Goal: Task Accomplishment & Management: Use online tool/utility

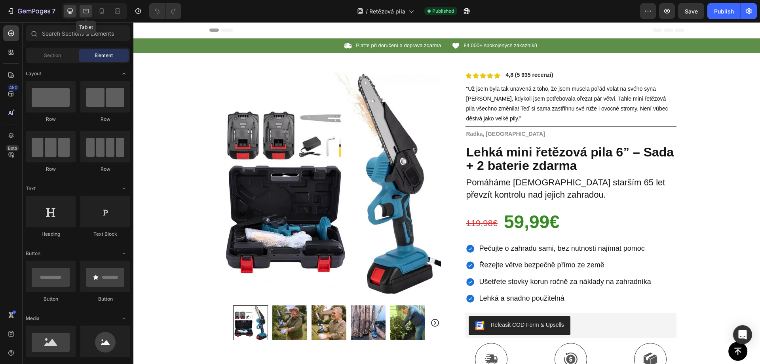
click at [89, 10] on icon at bounding box center [86, 11] width 8 height 8
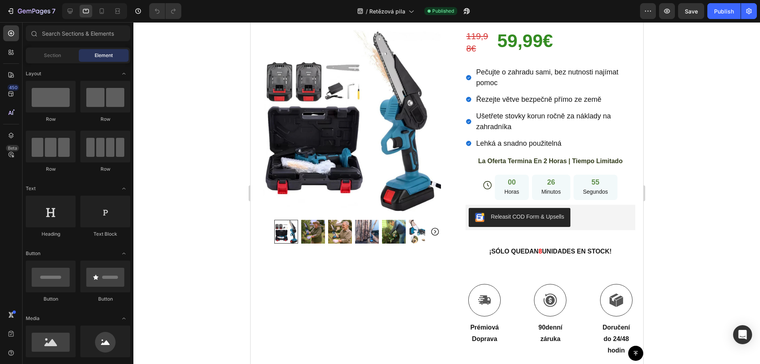
scroll to position [233, 0]
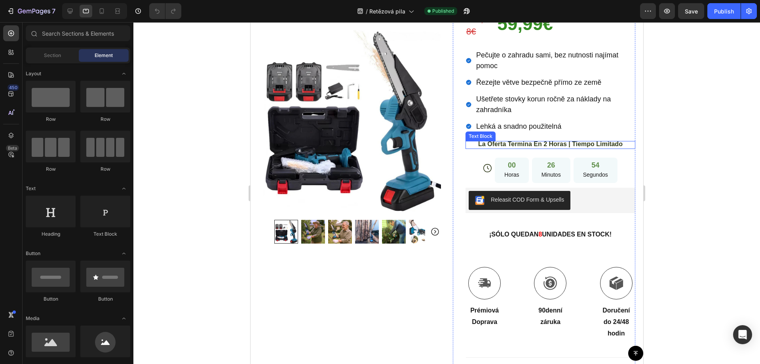
click at [535, 141] on span "La Oferta Termina En 2 Horas | Tiempo Limitado" at bounding box center [550, 144] width 145 height 7
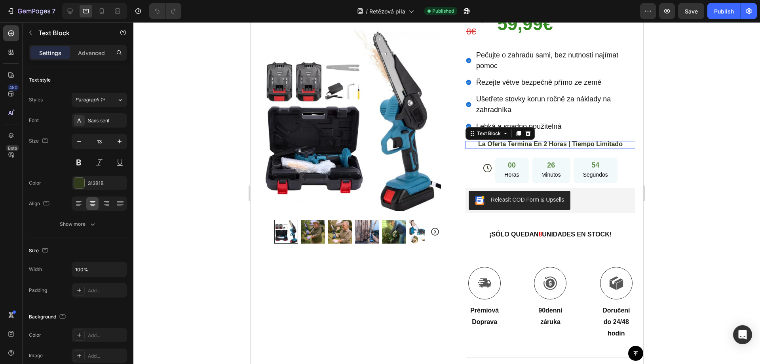
click at [535, 141] on span "La Oferta Termina En 2 Horas | Tiempo Limitado" at bounding box center [550, 144] width 145 height 7
click at [682, 111] on div at bounding box center [446, 193] width 627 height 342
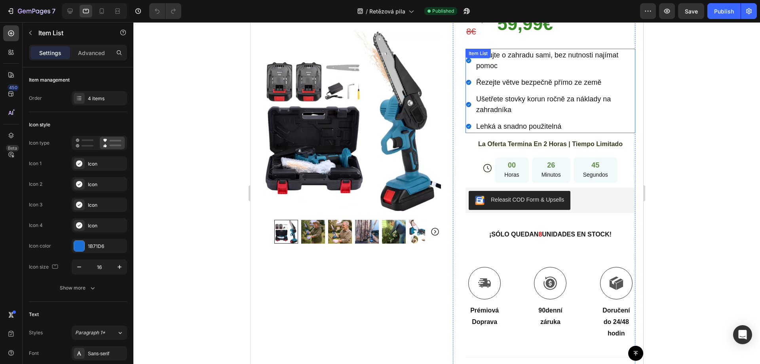
click at [541, 95] on span "Ušetřete stovky korun ročně za náklady na zahradníka" at bounding box center [543, 104] width 135 height 19
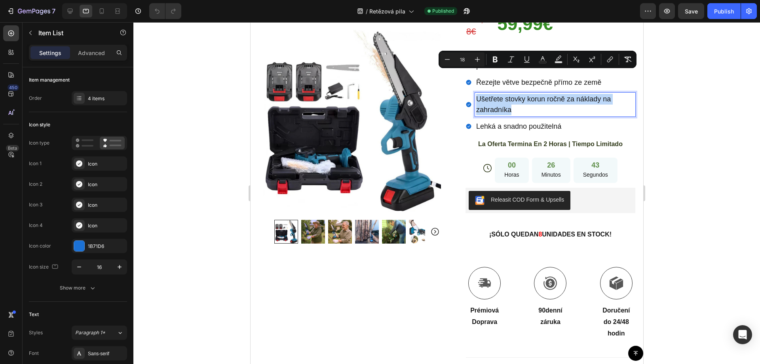
click at [535, 60] on div at bounding box center [535, 60] width 0 height 0
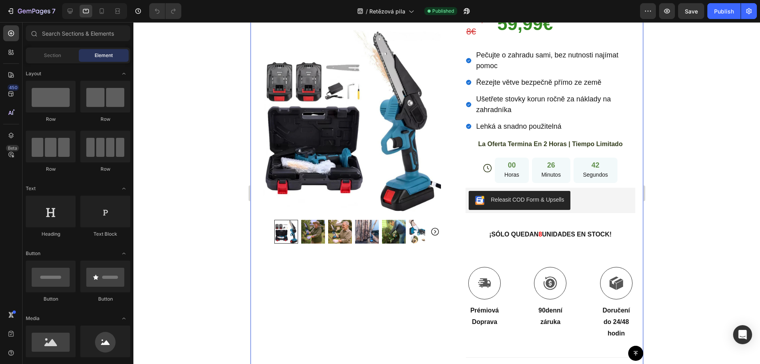
click at [696, 112] on div at bounding box center [446, 193] width 627 height 342
click at [691, 111] on div at bounding box center [446, 193] width 627 height 342
drag, startPoint x: 630, startPoint y: 99, endPoint x: 902, endPoint y: 121, distance: 272.9
click at [691, 99] on div at bounding box center [446, 193] width 627 height 342
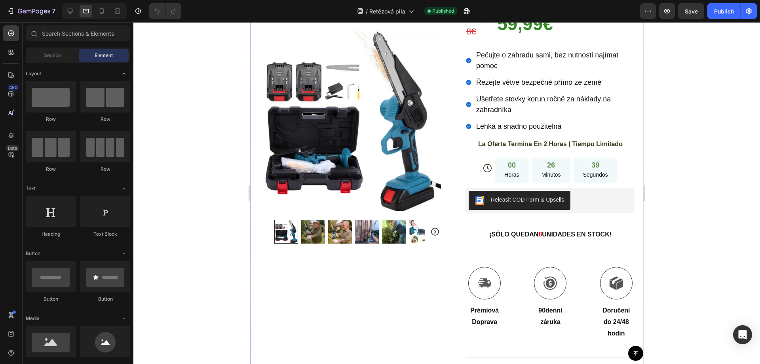
click at [526, 141] on span "La Oferta Termina En 2 Horas | Tiempo Limitado" at bounding box center [550, 144] width 145 height 7
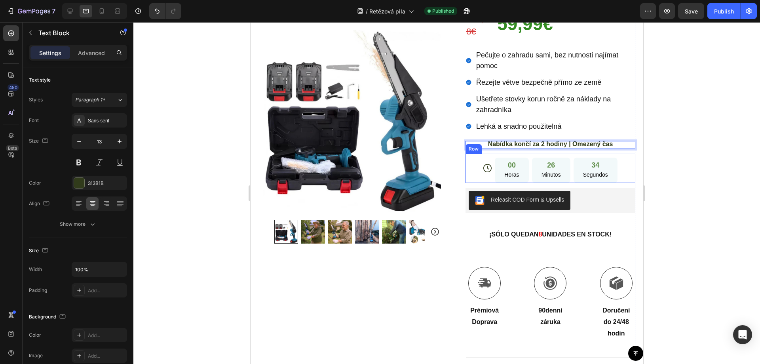
click at [487, 154] on div "Icon 00 Horas 26 Minutos 34 Segundos Countdown Timer Row" at bounding box center [550, 169] width 170 height 30
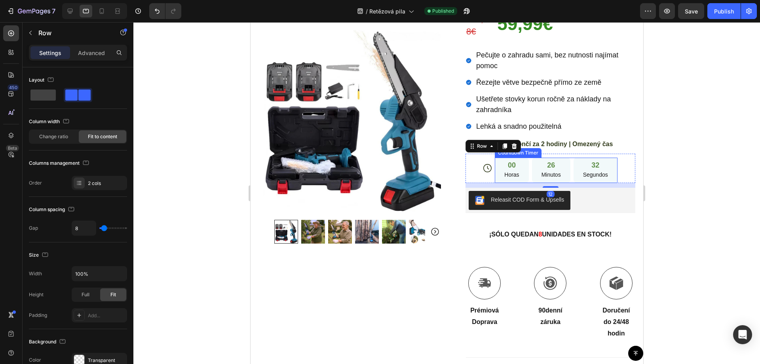
click at [525, 158] on div "00 Horas 26 Minutos 32 Segundos" at bounding box center [556, 171] width 122 height 26
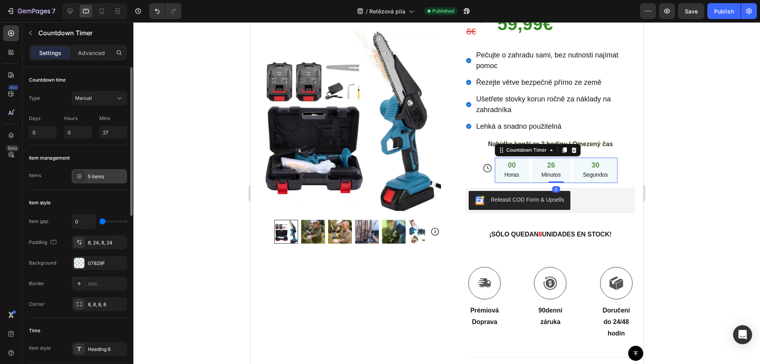
click at [93, 177] on div "5 items" at bounding box center [106, 176] width 37 height 7
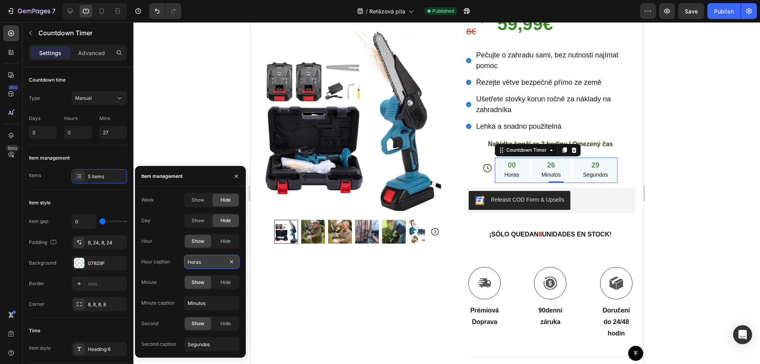
click at [198, 264] on input "Horas" at bounding box center [211, 262] width 55 height 14
paste input "diny"
type input "Hodiny"
click at [197, 301] on input "Minutos" at bounding box center [211, 303] width 55 height 14
paste input "Zápi"
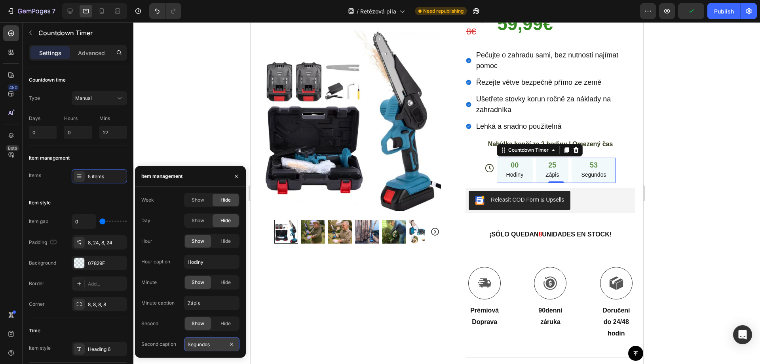
click at [198, 344] on input "Segundos" at bounding box center [211, 344] width 55 height 14
click at [192, 300] on input "Zápis" at bounding box center [211, 303] width 55 height 14
paste input "Minuty"
type input "Minuty"
click at [196, 346] on input "Segundos" at bounding box center [211, 344] width 55 height 14
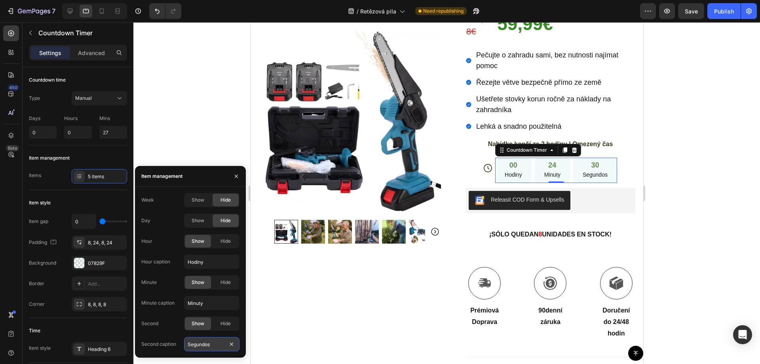
click at [197, 346] on input "Segundos" at bounding box center [211, 344] width 55 height 14
click at [196, 341] on input "Segundos" at bounding box center [211, 344] width 55 height 14
click at [196, 342] on input "Segundos" at bounding box center [211, 344] width 55 height 14
paste input "kundy"
type input "Sekundy"
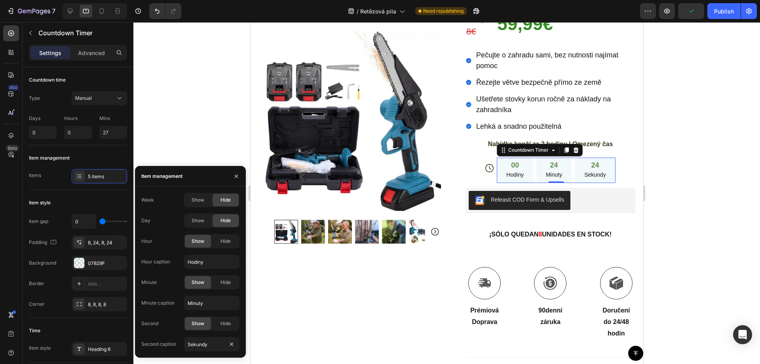
click at [692, 88] on div at bounding box center [446, 193] width 627 height 342
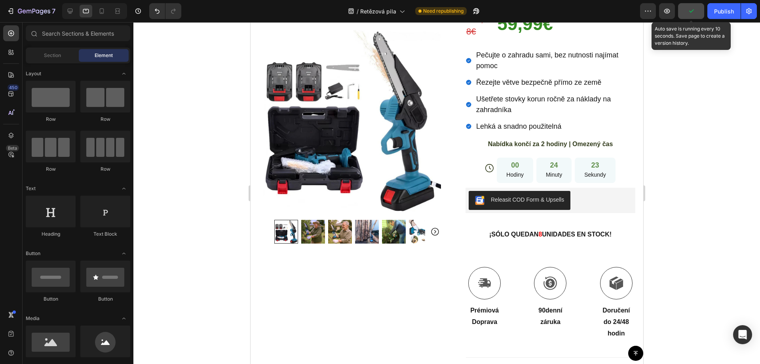
click at [693, 11] on icon "button" at bounding box center [691, 11] width 4 height 3
click at [698, 157] on div at bounding box center [446, 193] width 627 height 342
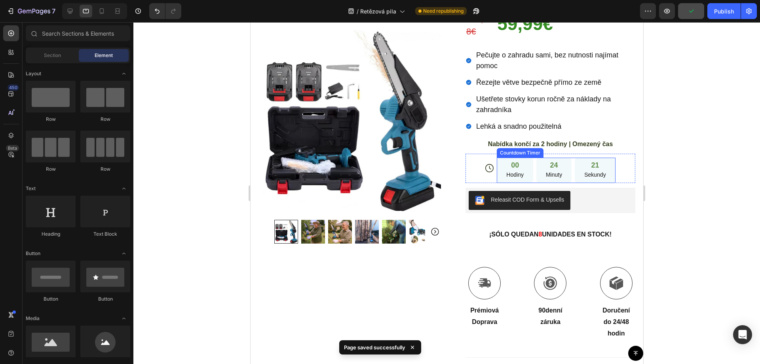
click at [566, 158] on div "24 Minuty" at bounding box center [553, 171] width 35 height 26
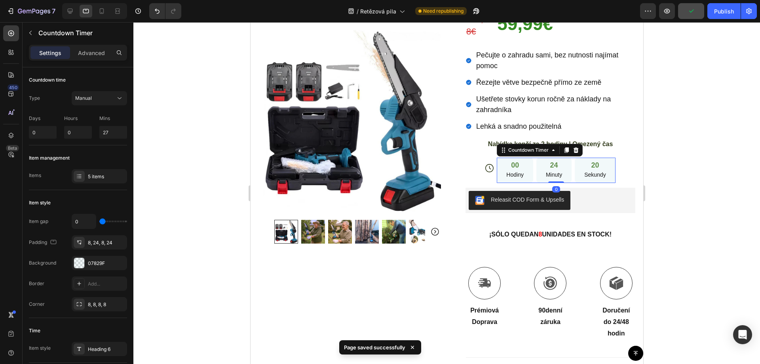
click at [700, 114] on div at bounding box center [446, 193] width 627 height 342
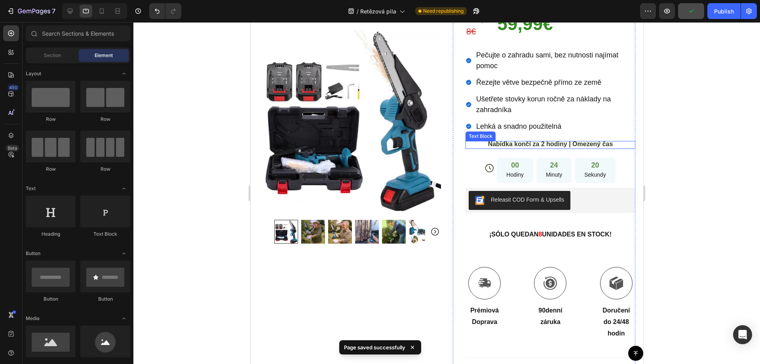
click at [596, 141] on span "Nabídka končí za 2 hodiny | Omezený čas" at bounding box center [550, 144] width 125 height 7
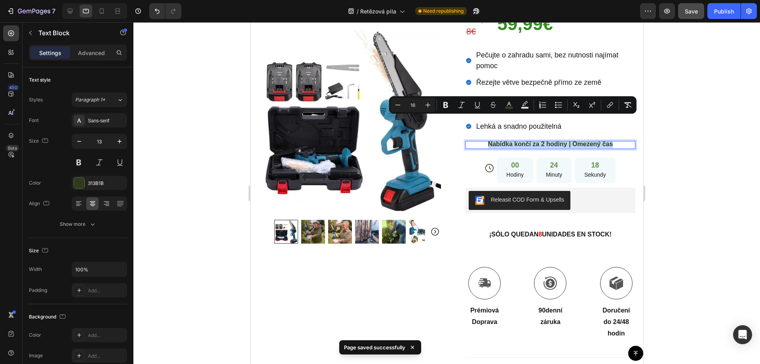
click at [591, 106] on div at bounding box center [591, 106] width 0 height 0
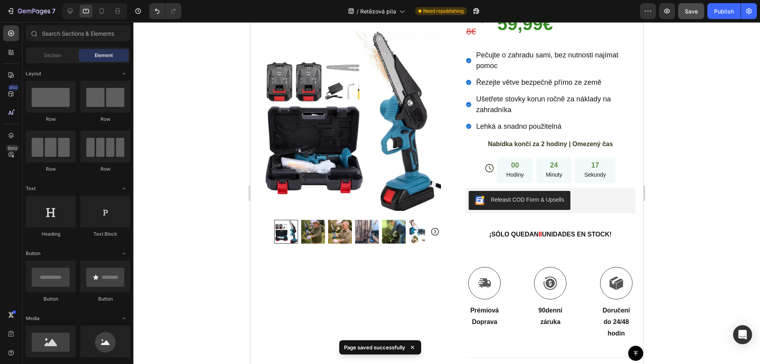
click at [708, 141] on div at bounding box center [446, 193] width 627 height 342
click at [705, 159] on div at bounding box center [446, 193] width 627 height 342
click at [692, 150] on div at bounding box center [446, 193] width 627 height 342
click at [546, 218] on h2 "¡SÓLO QUEDAN 8 UNIDADES EN STOCK!" at bounding box center [550, 232] width 170 height 29
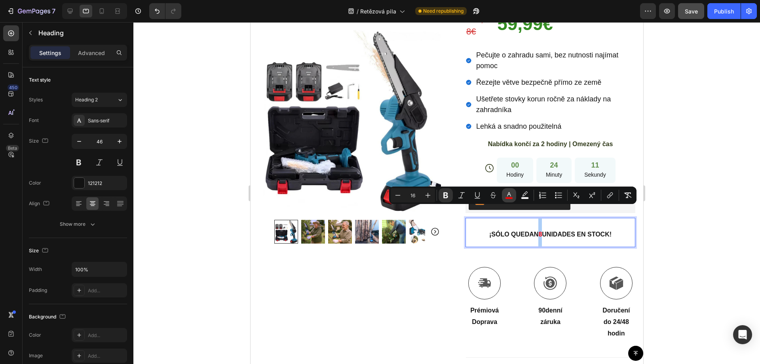
click at [512, 197] on icon "Editor contextual toolbar" at bounding box center [509, 195] width 8 height 8
type input "FF0000"
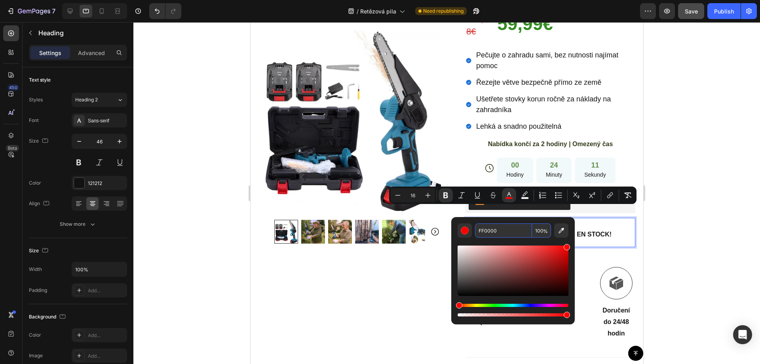
click at [493, 226] on input "FF0000" at bounding box center [503, 230] width 57 height 14
click at [717, 155] on div at bounding box center [446, 193] width 627 height 342
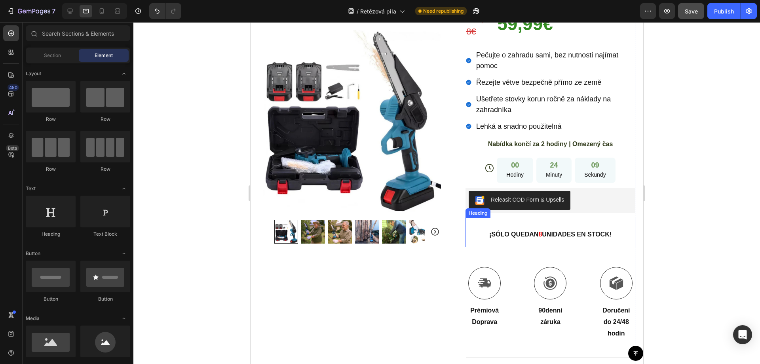
click at [520, 231] on strong "¡SÓLO QUEDAN" at bounding box center [513, 234] width 49 height 7
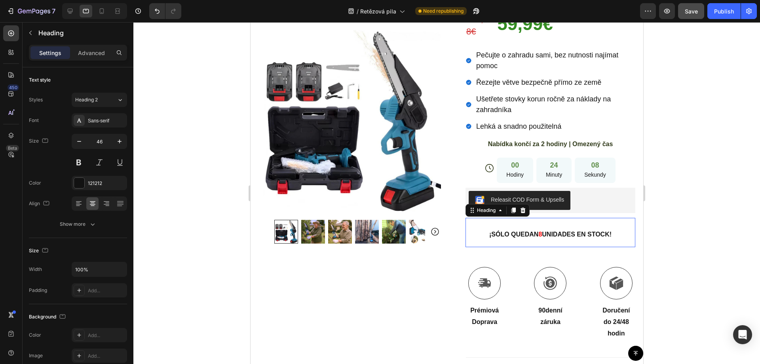
click at [520, 231] on strong "¡SÓLO QUEDAN" at bounding box center [513, 234] width 49 height 7
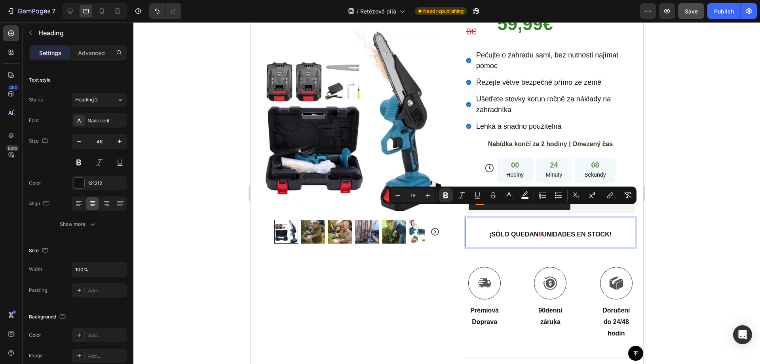
copy p "¡SÓLO QUEDAN 8 UNIDADES EN STOCK!"
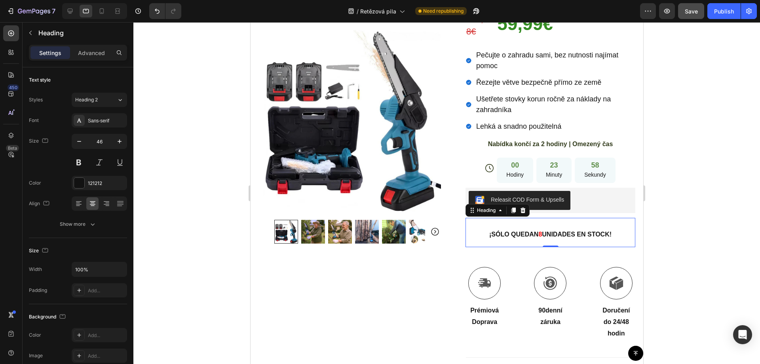
click at [501, 231] on strong "¡SÓLO QUEDAN" at bounding box center [513, 234] width 49 height 7
click at [535, 231] on strong "ZBÝVÁ UŽ JEN 8 KUSŮ SKLADEM!" at bounding box center [550, 234] width 106 height 7
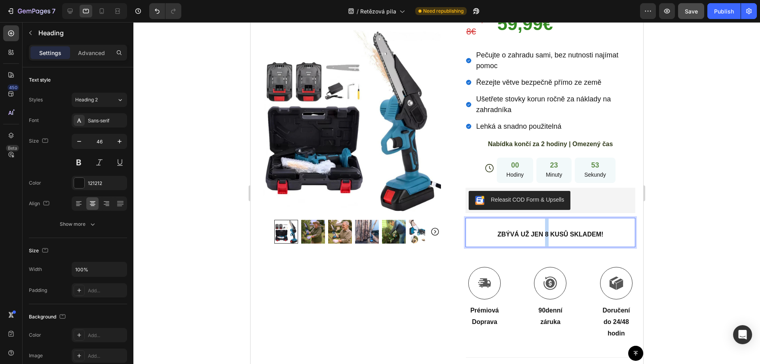
click at [542, 231] on strong "ZBÝVÁ UŽ JEN 8 KUSŮ SKLADEM!" at bounding box center [550, 234] width 106 height 7
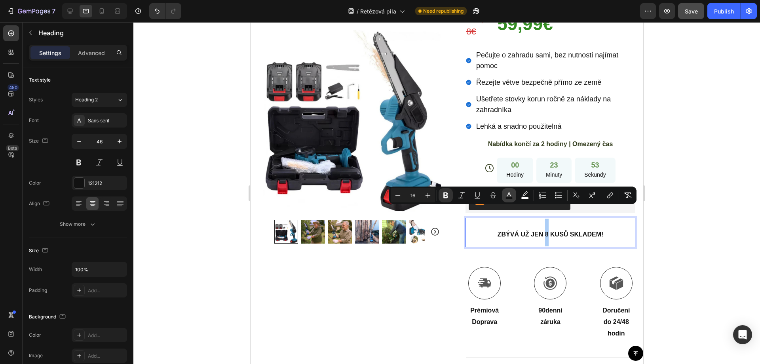
click at [511, 199] on rect "Editor contextual toolbar" at bounding box center [510, 198] width 8 height 2
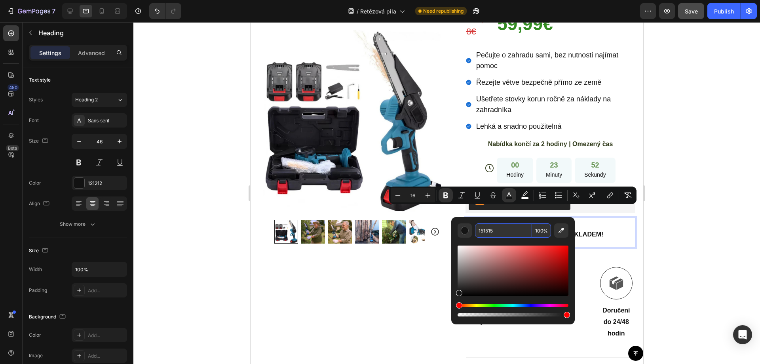
click at [491, 227] on input "151515" at bounding box center [503, 230] width 57 height 14
paste input "FF0000"
type input "FF0000"
click at [694, 186] on div at bounding box center [446, 193] width 627 height 342
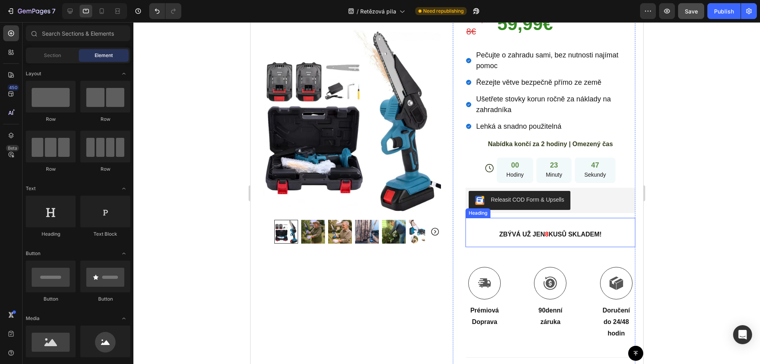
click at [503, 219] on p "⁠⁠⁠⁠⁠⁠⁠ ZBÝVÁ UŽ JEN 8 KUSŮ SKLADEM!" at bounding box center [550, 233] width 168 height 28
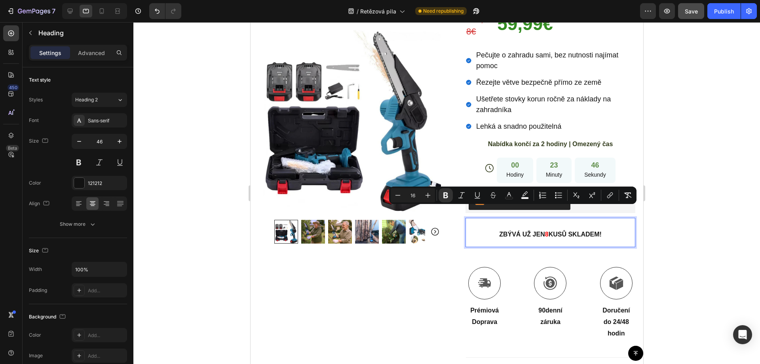
click at [498, 196] on div at bounding box center [498, 196] width 0 height 0
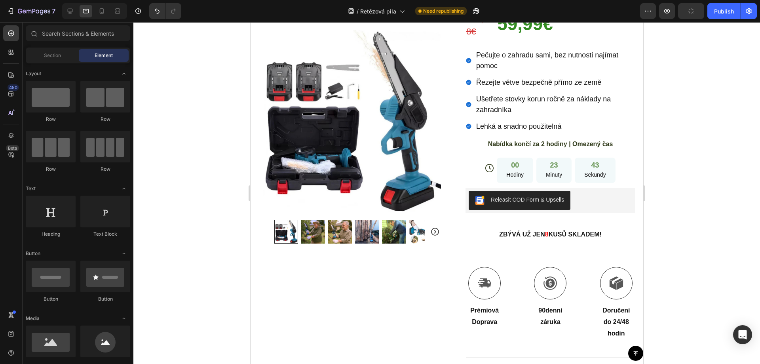
click at [694, 160] on div at bounding box center [446, 193] width 627 height 342
drag, startPoint x: 631, startPoint y: 105, endPoint x: 913, endPoint y: 111, distance: 282.4
click at [689, 13] on icon "button" at bounding box center [691, 11] width 8 height 8
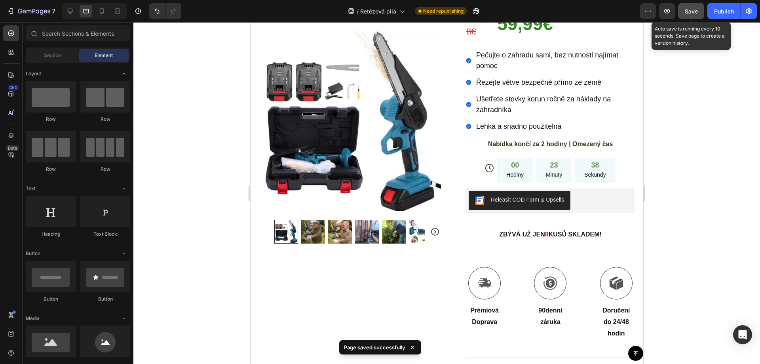
click at [692, 11] on span "Save" at bounding box center [691, 11] width 13 height 7
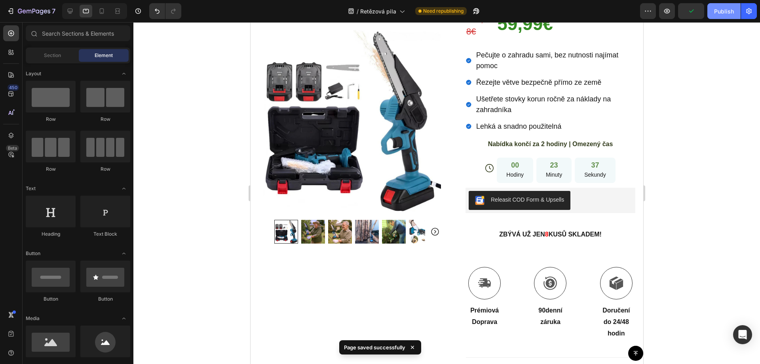
click at [717, 10] on div "Publish" at bounding box center [724, 11] width 20 height 8
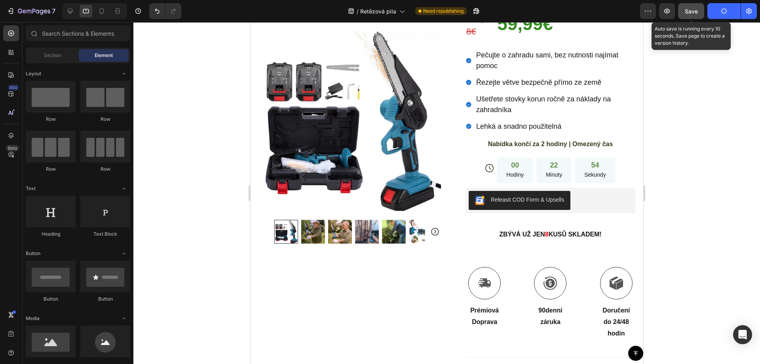
click at [691, 11] on span "Save" at bounding box center [691, 11] width 13 height 7
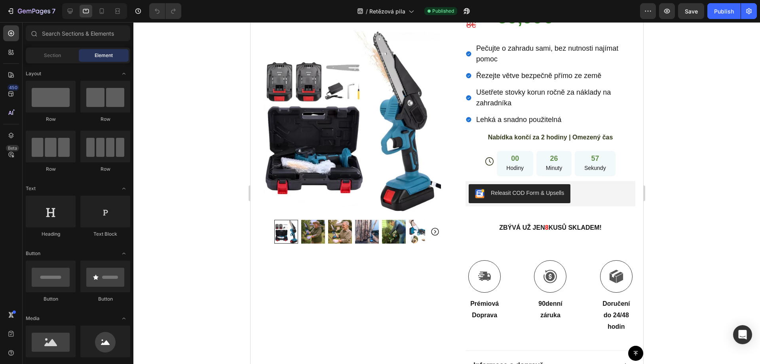
scroll to position [236, 0]
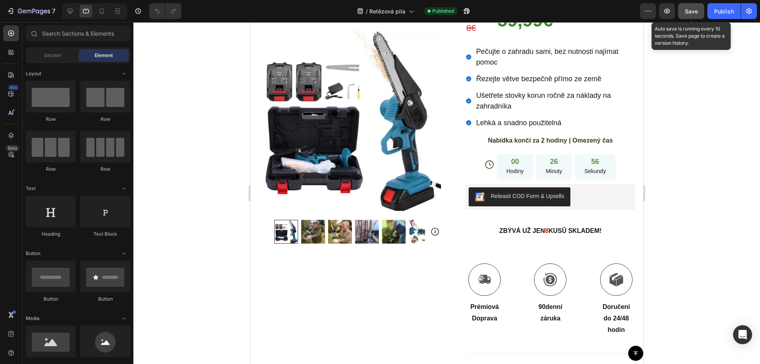
drag, startPoint x: 691, startPoint y: 12, endPoint x: 691, endPoint y: 16, distance: 4.0
click at [691, 12] on span "Save" at bounding box center [691, 11] width 13 height 7
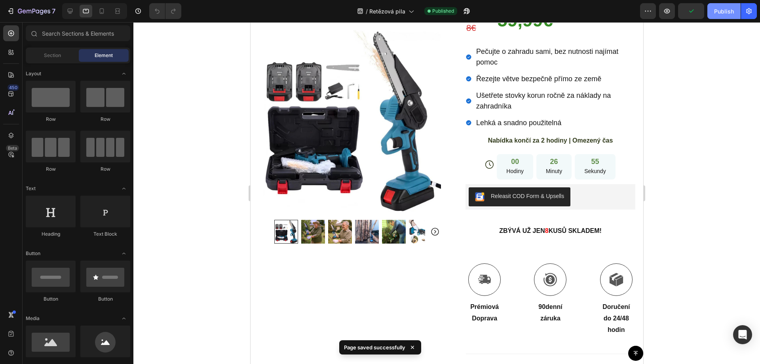
click at [715, 14] on div "Publish" at bounding box center [724, 11] width 20 height 8
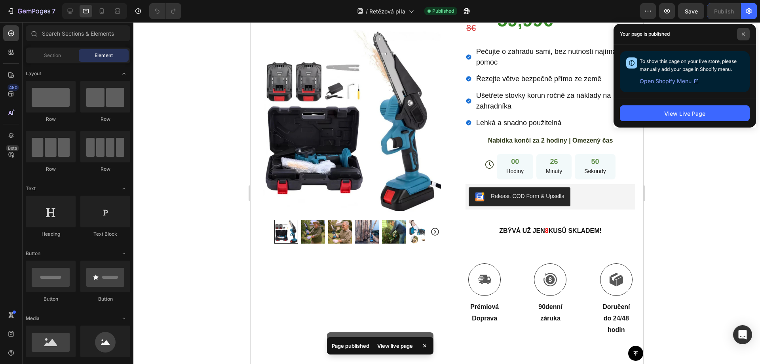
click at [741, 35] on span at bounding box center [743, 34] width 13 height 13
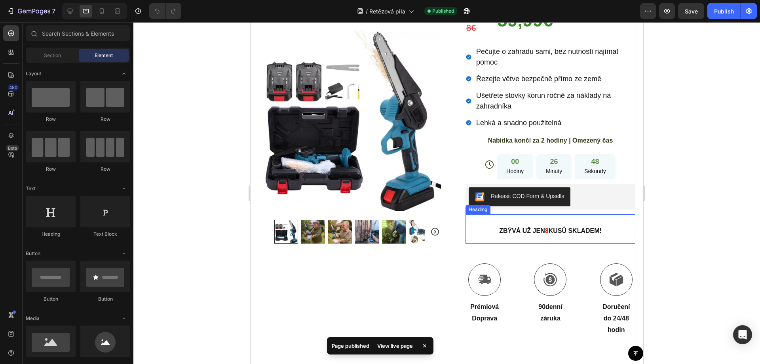
click at [520, 227] on strong "ZBÝVÁ UŽ JEN" at bounding box center [522, 230] width 46 height 7
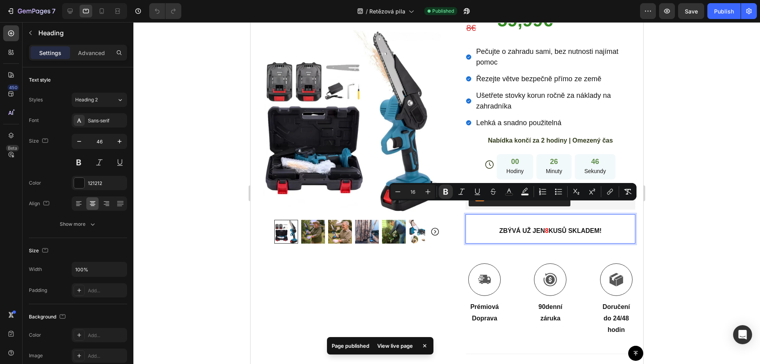
click at [514, 193] on div at bounding box center [514, 193] width 0 height 0
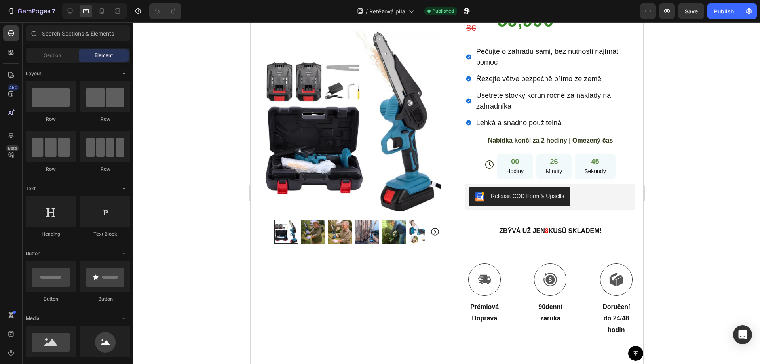
click at [686, 171] on div at bounding box center [446, 193] width 627 height 342
click at [675, 126] on div at bounding box center [446, 193] width 627 height 342
click at [518, 137] on span "Nabídka končí za 2 hodiny | Omezený čas" at bounding box center [550, 140] width 125 height 7
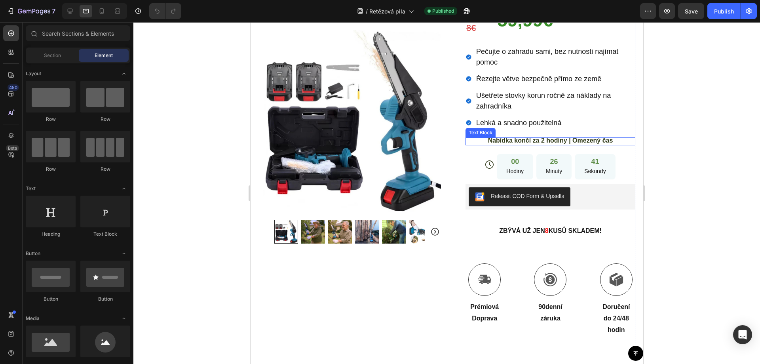
click at [518, 137] on span "Nabídka končí za 2 hodiny | Omezený čas" at bounding box center [550, 140] width 125 height 7
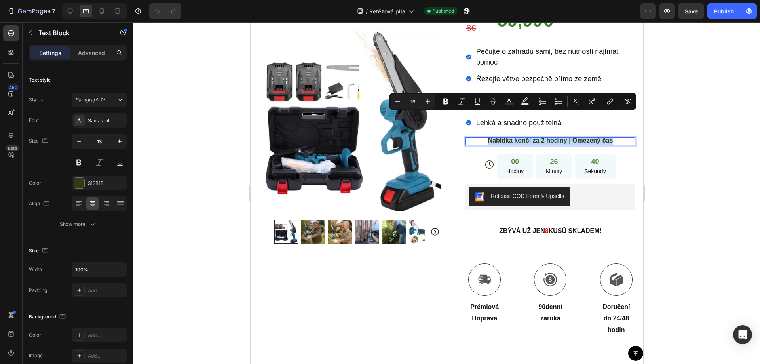
click at [513, 102] on div at bounding box center [513, 102] width 0 height 0
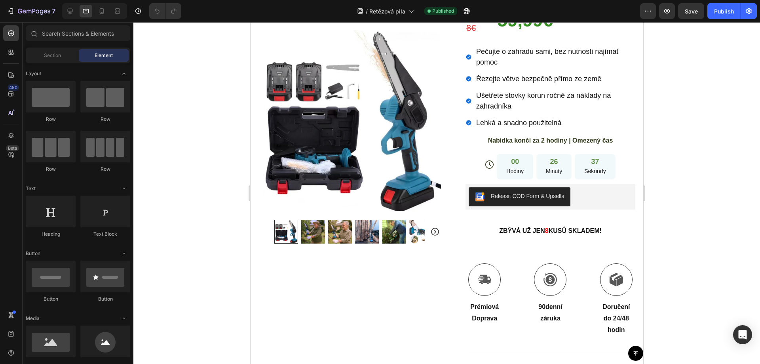
click at [686, 137] on div at bounding box center [446, 193] width 627 height 342
click at [676, 105] on div at bounding box center [446, 193] width 627 height 342
click at [690, 11] on span "Save" at bounding box center [691, 11] width 13 height 7
drag, startPoint x: 726, startPoint y: 12, endPoint x: 724, endPoint y: 22, distance: 10.1
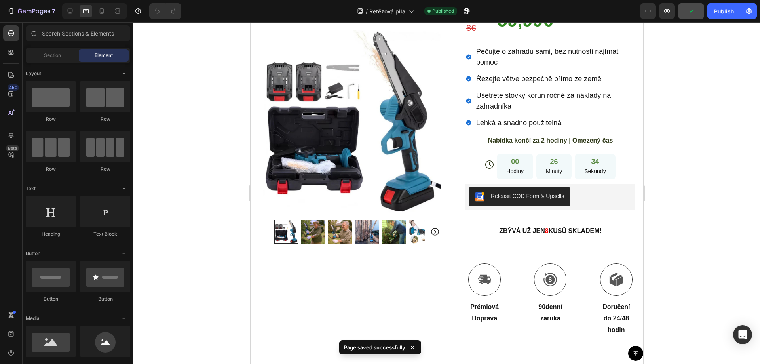
click at [726, 11] on div "Publish" at bounding box center [724, 11] width 20 height 8
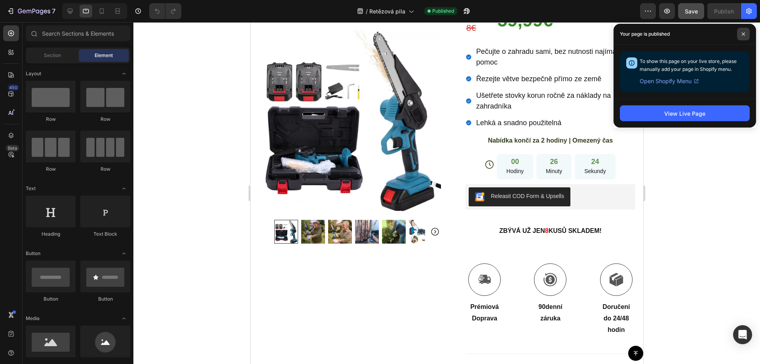
click at [744, 34] on icon at bounding box center [743, 33] width 3 height 3
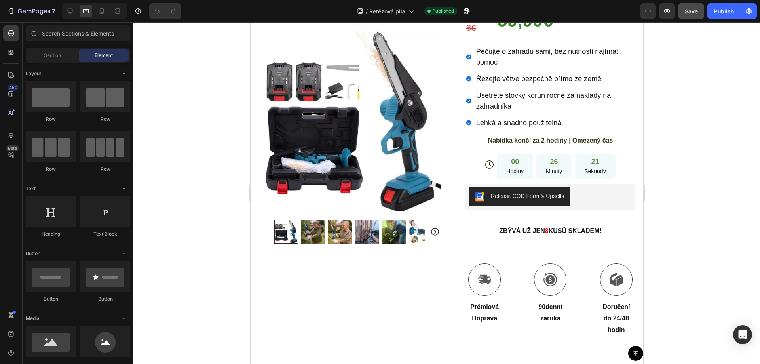
click at [735, 142] on div at bounding box center [446, 193] width 627 height 342
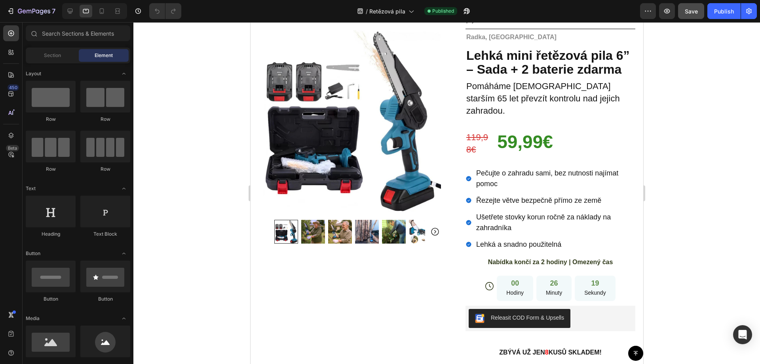
scroll to position [0, 0]
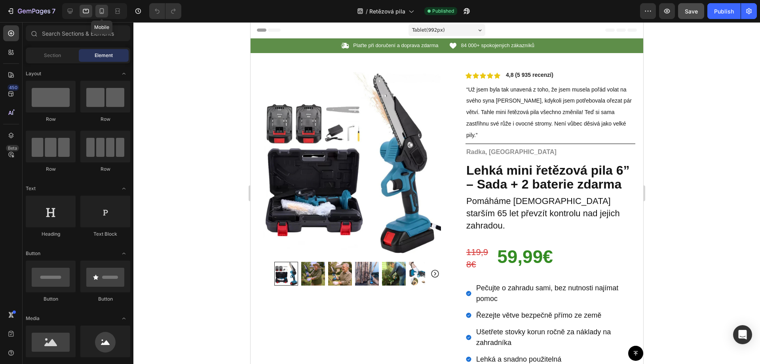
click at [98, 10] on icon at bounding box center [102, 11] width 8 height 8
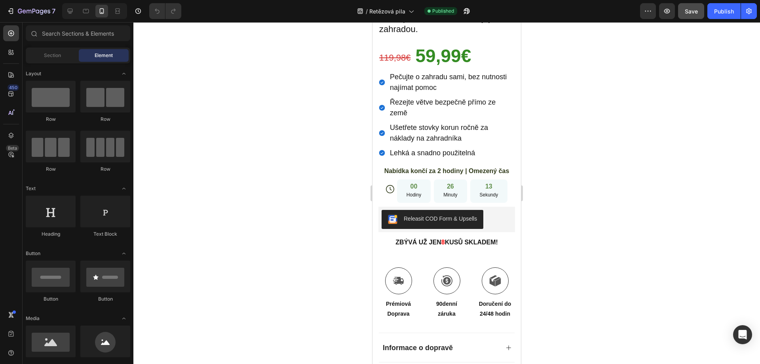
scroll to position [394, 0]
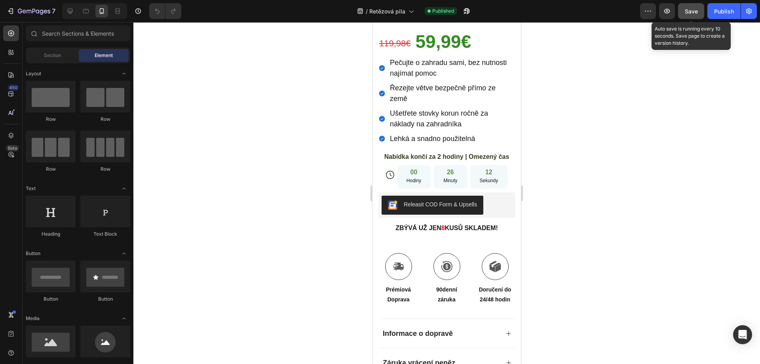
click at [687, 10] on span "Save" at bounding box center [691, 11] width 13 height 7
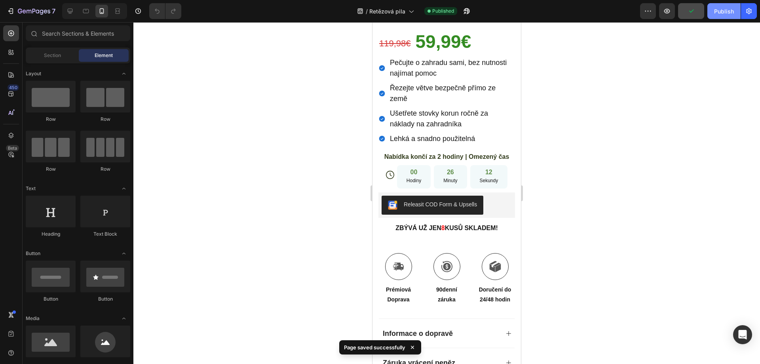
click at [726, 15] on div "Publish" at bounding box center [724, 11] width 20 height 8
click at [72, 13] on icon at bounding box center [70, 11] width 8 height 8
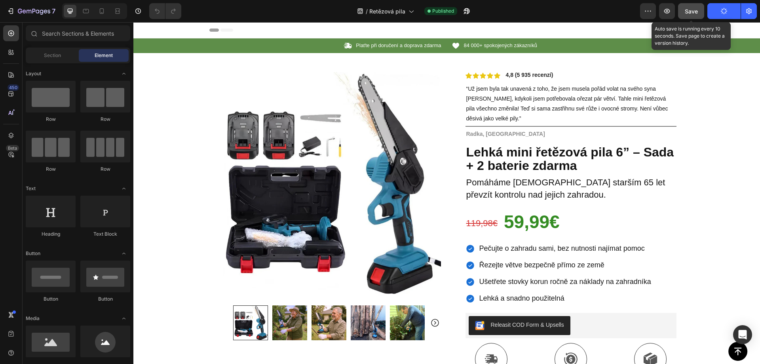
click at [691, 13] on span "Save" at bounding box center [691, 11] width 13 height 7
click at [753, 12] on icon "button" at bounding box center [749, 11] width 8 height 8
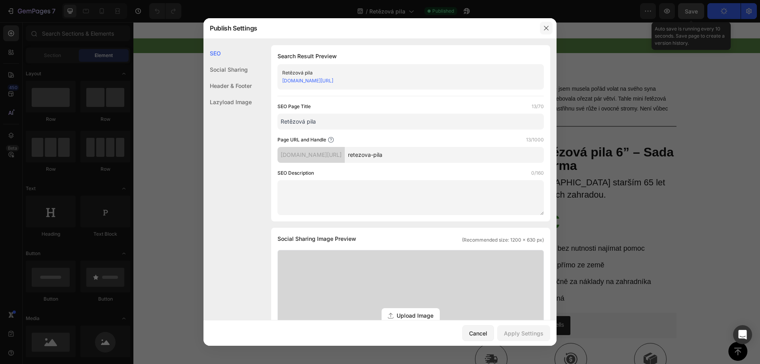
click at [548, 28] on icon "button" at bounding box center [546, 28] width 6 height 6
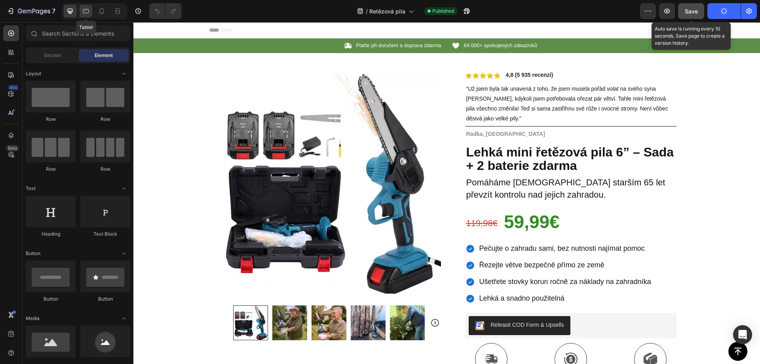
click at [81, 10] on div at bounding box center [86, 11] width 13 height 13
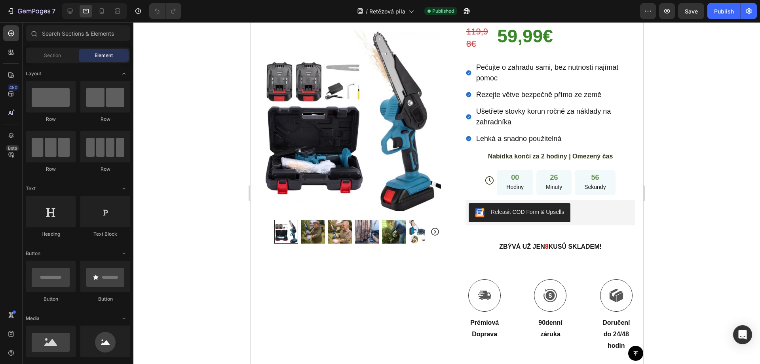
scroll to position [227, 0]
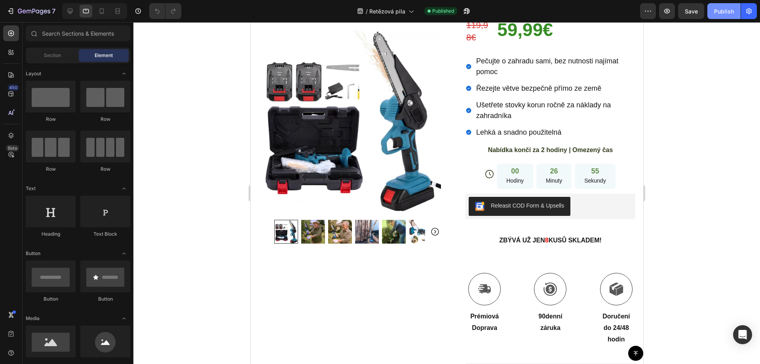
click at [723, 13] on div "Publish" at bounding box center [724, 11] width 20 height 8
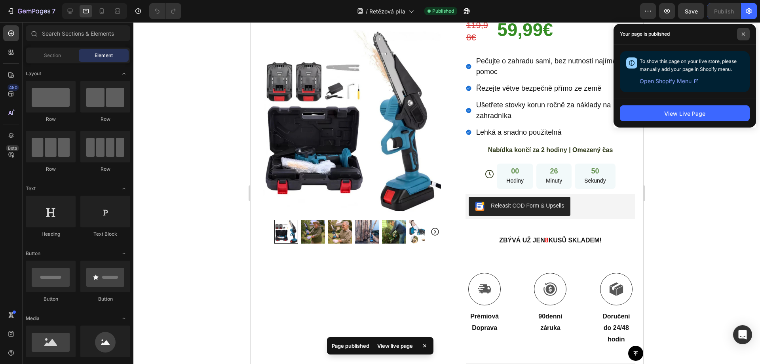
click at [743, 37] on span at bounding box center [743, 34] width 13 height 13
